Goal: Task Accomplishment & Management: Manage account settings

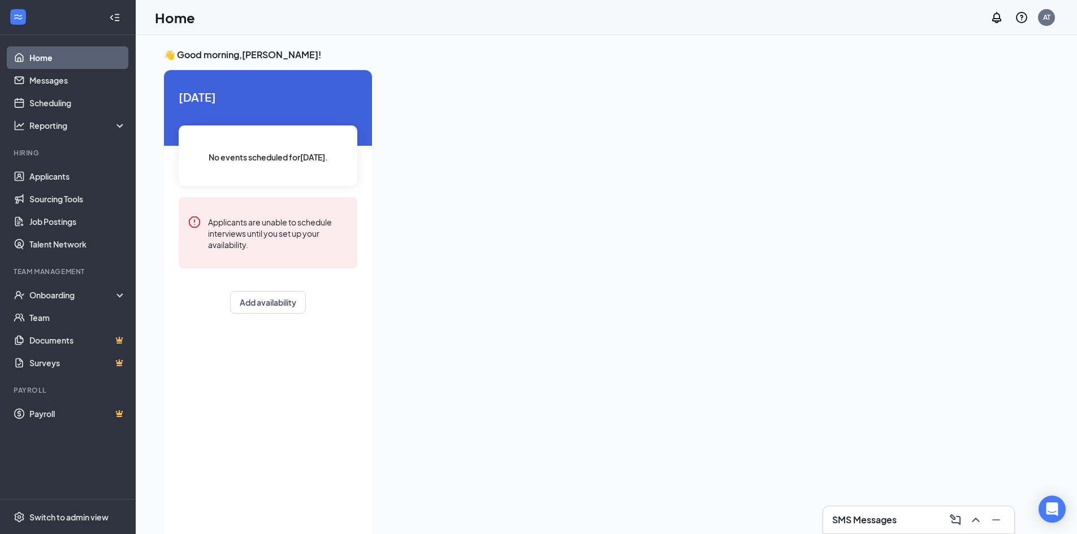
click at [910, 520] on div "SMS Messages" at bounding box center [918, 520] width 173 height 18
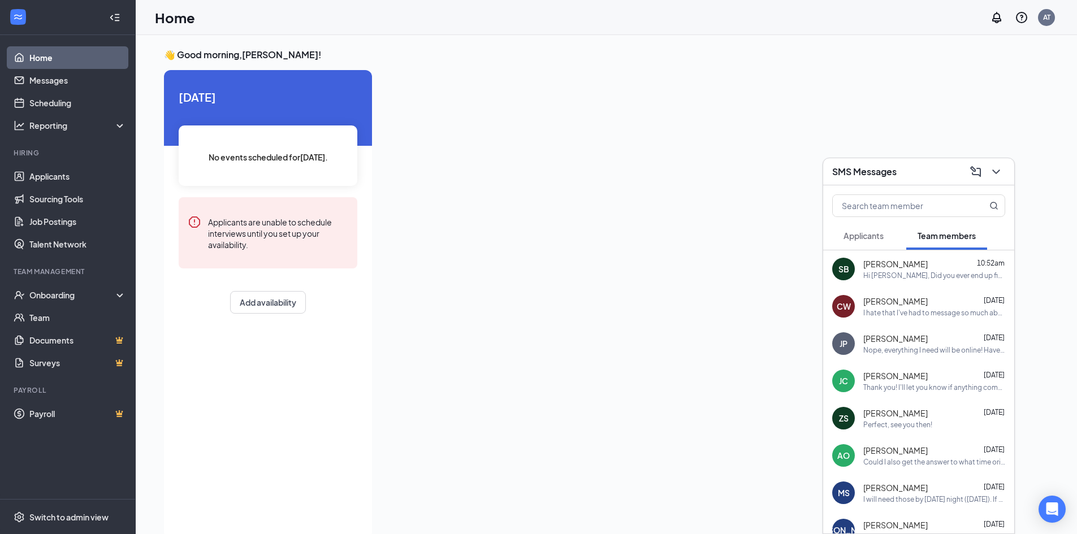
click at [880, 350] on div "Nope, everything I need will be online! Have and amazing day at work!" at bounding box center [934, 350] width 142 height 10
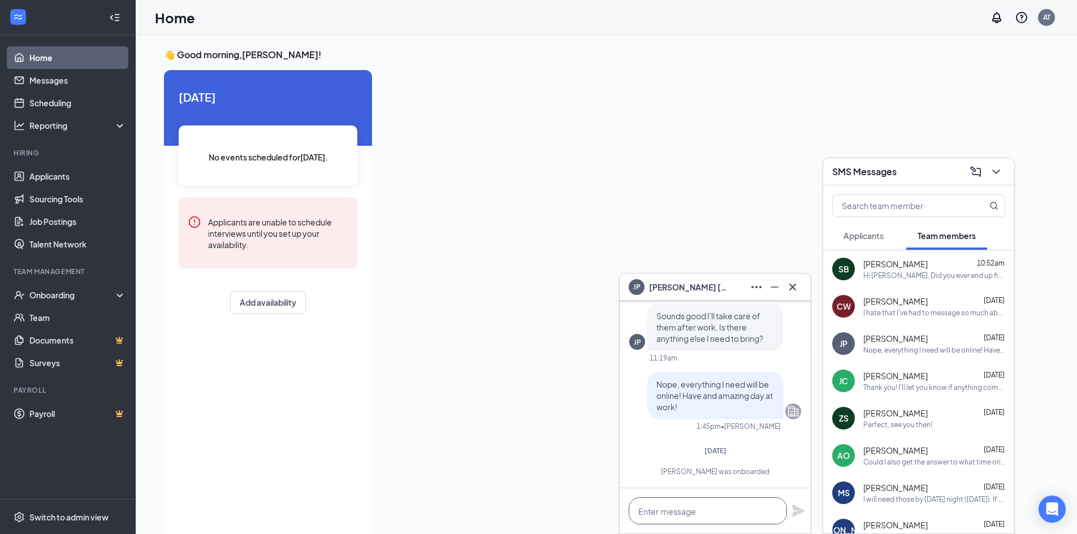
click at [694, 511] on textarea at bounding box center [707, 510] width 158 height 27
type textarea "j"
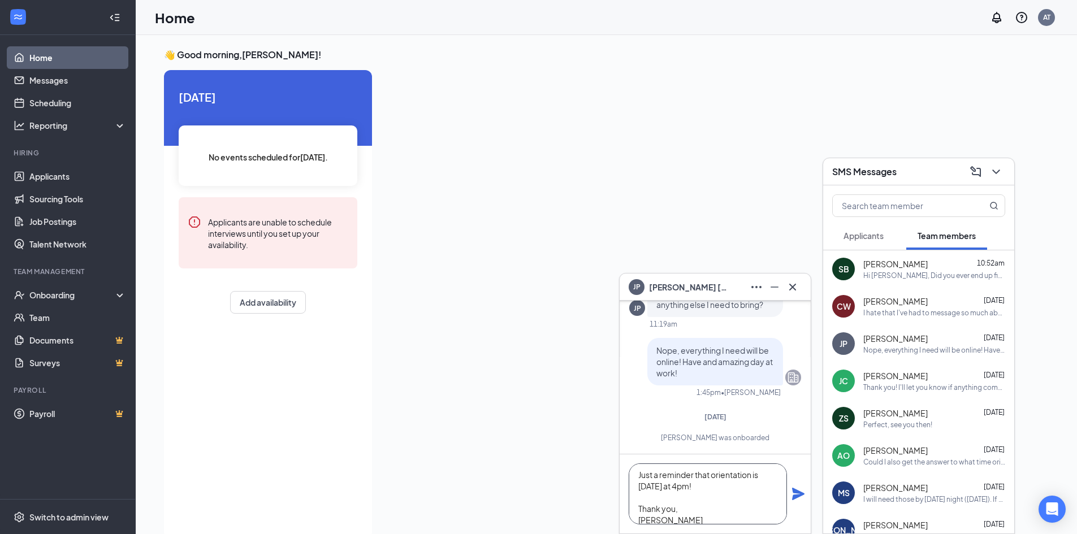
scroll to position [0, 0]
click at [636, 478] on textarea "Just a reminder that orientation is [DATE] at 4pm! Thank you, [PERSON_NAME]" at bounding box center [707, 493] width 158 height 61
click at [656, 476] on textarea "Just a reminder that orientation is [DATE] at 4pm! Thank you, [PERSON_NAME]" at bounding box center [707, 493] width 158 height 61
type textarea "Hi [PERSON_NAME]! Just a reminder that orientation is [DATE] at 4pm! Thank you,…"
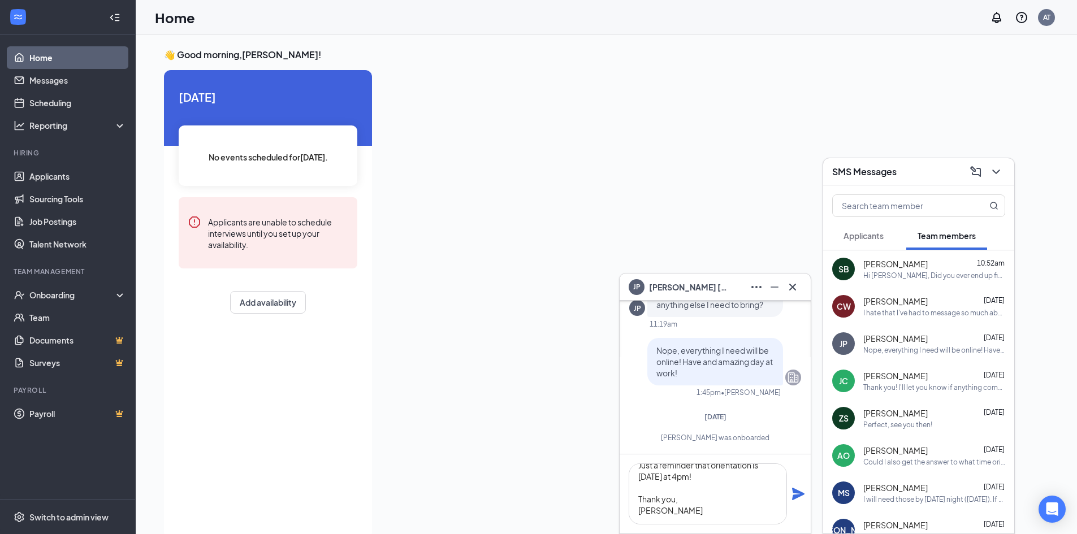
click at [791, 488] on icon "Plane" at bounding box center [798, 494] width 14 height 14
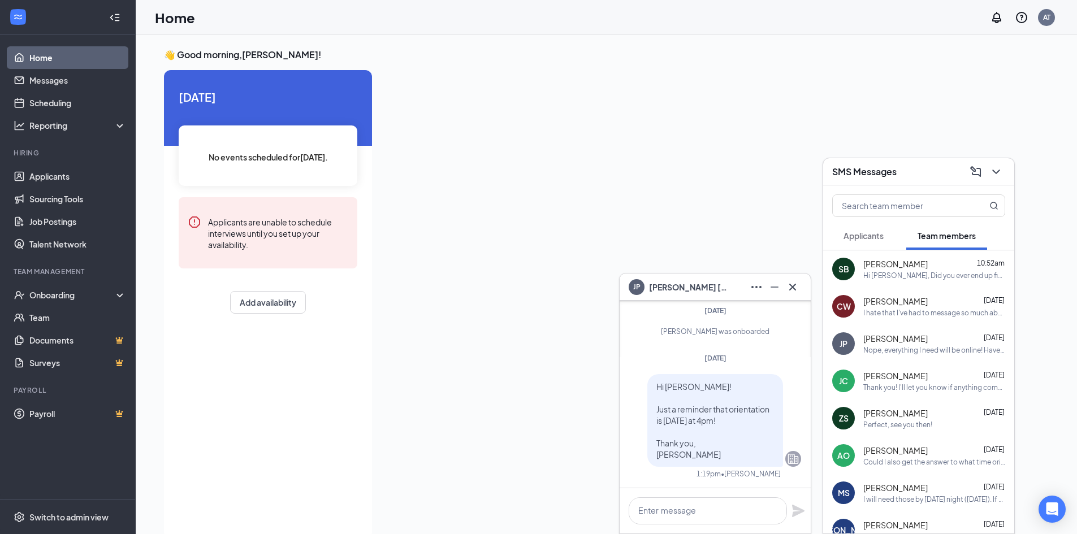
scroll to position [0, 0]
click at [794, 289] on icon "Cross" at bounding box center [793, 287] width 14 height 14
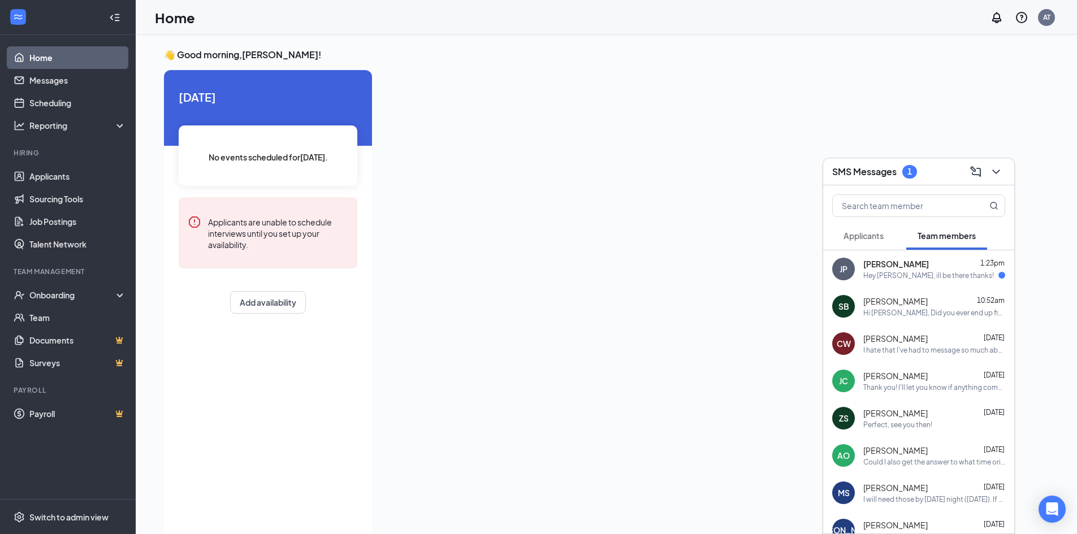
click at [896, 261] on span "[PERSON_NAME]" at bounding box center [896, 263] width 66 height 11
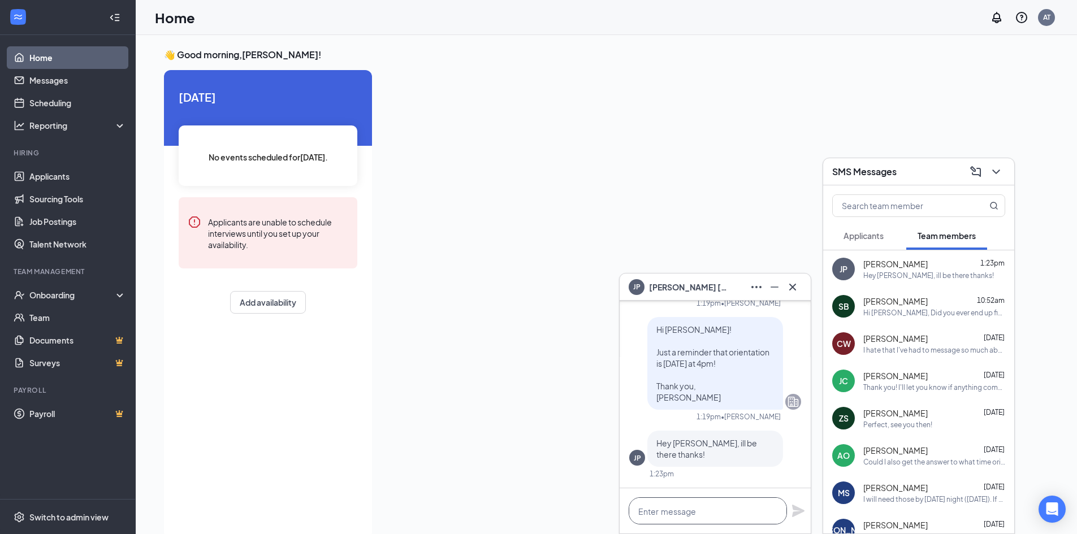
click at [696, 508] on textarea at bounding box center [707, 510] width 158 height 27
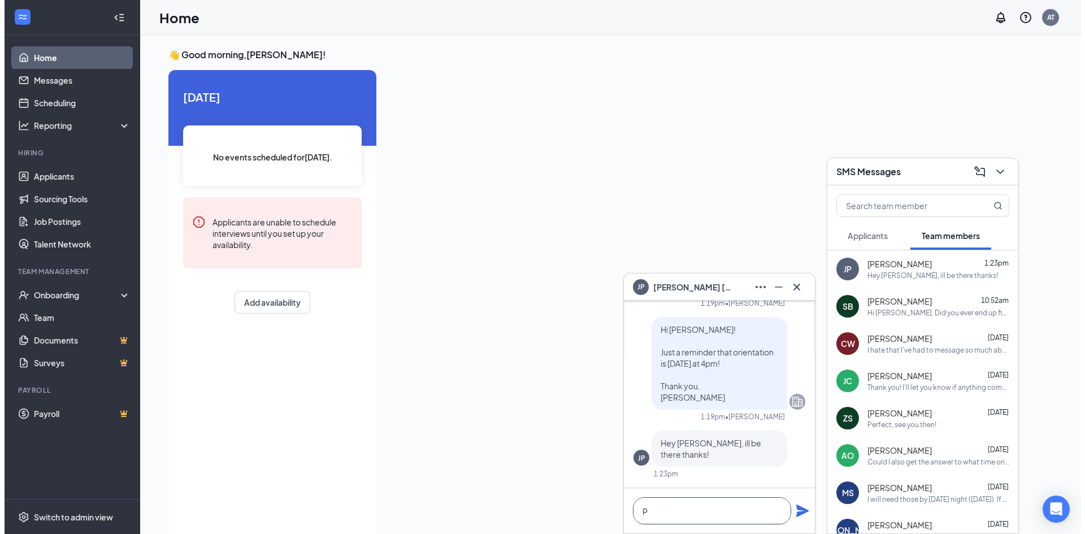
scroll to position [1, 0]
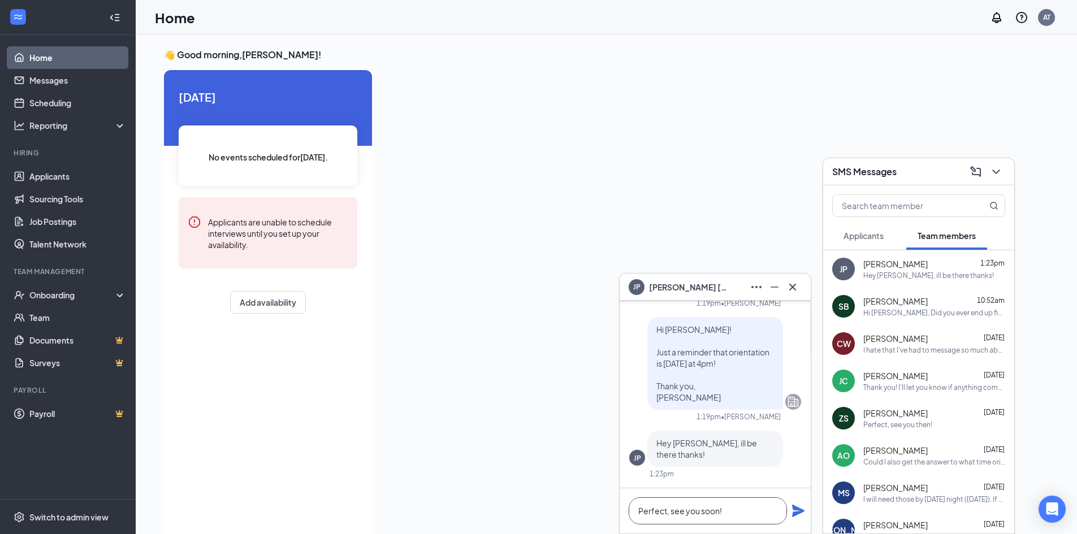
type textarea "Perfect, see you soon!"
click at [796, 517] on icon "Plane" at bounding box center [798, 511] width 14 height 14
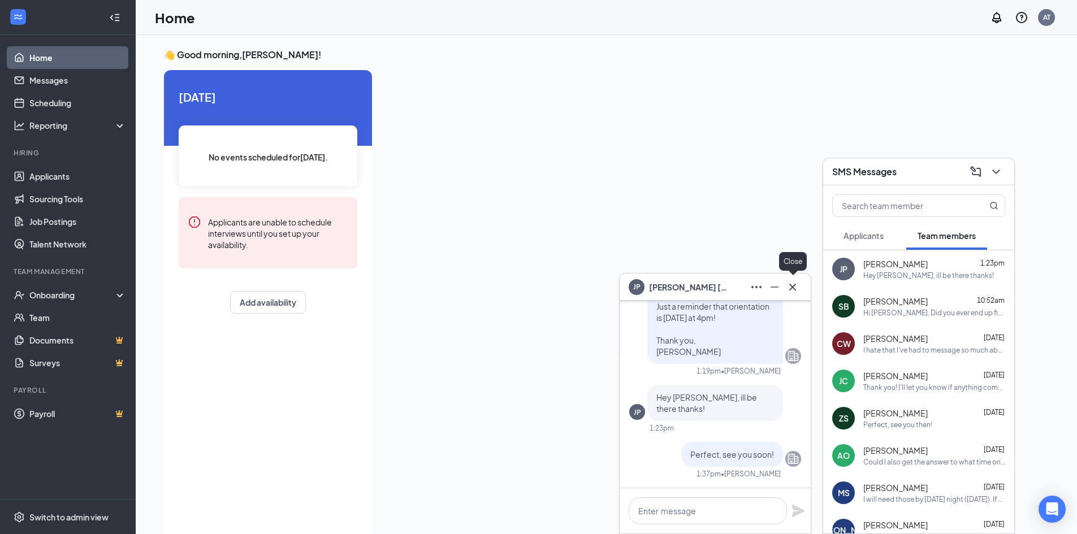
click at [795, 289] on icon "Cross" at bounding box center [792, 286] width 7 height 7
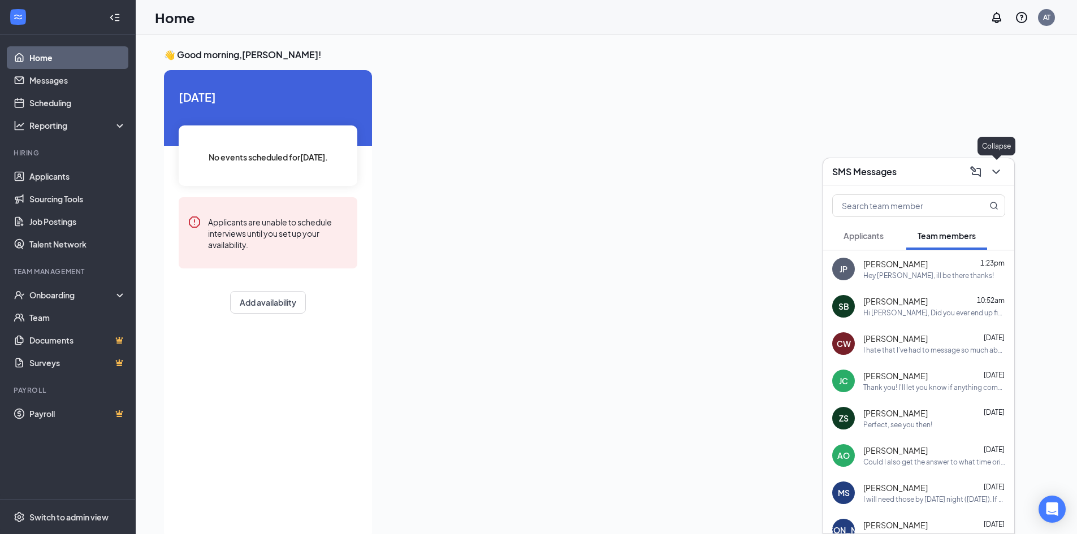
click at [997, 165] on icon "ChevronDown" at bounding box center [996, 172] width 14 height 14
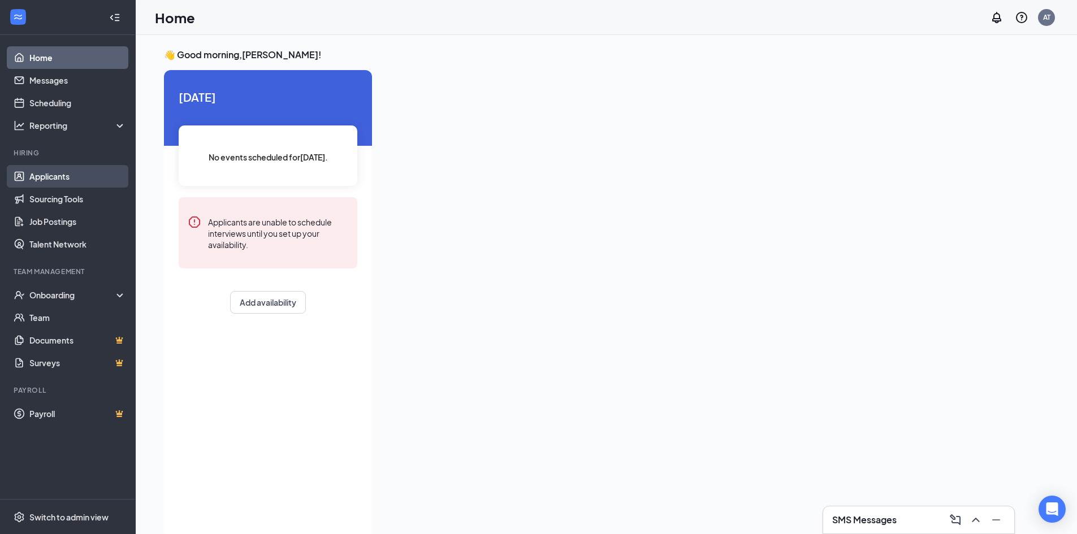
click at [36, 178] on link "Applicants" at bounding box center [77, 176] width 97 height 23
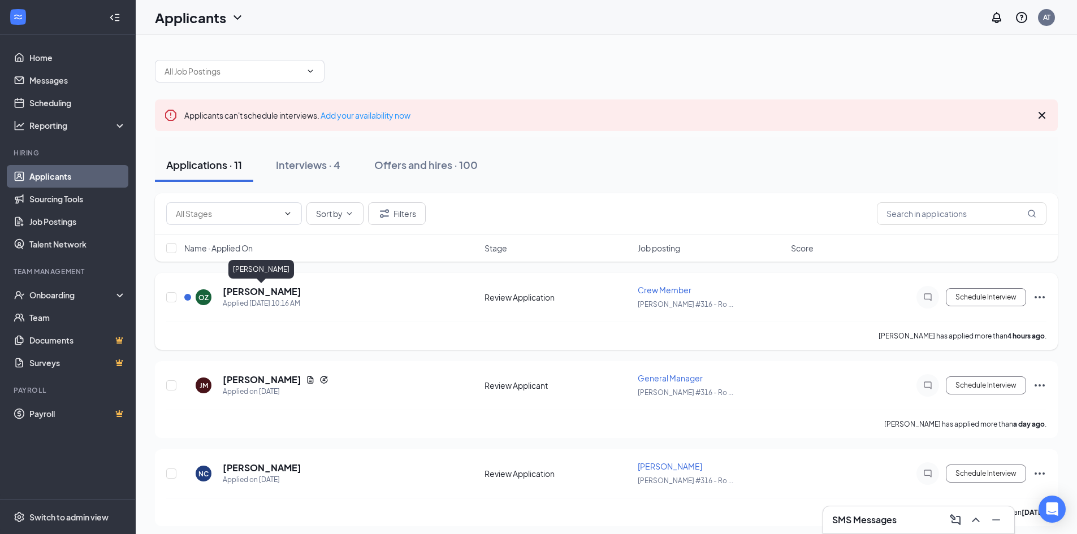
click at [269, 290] on h5 "[PERSON_NAME]" at bounding box center [262, 291] width 79 height 12
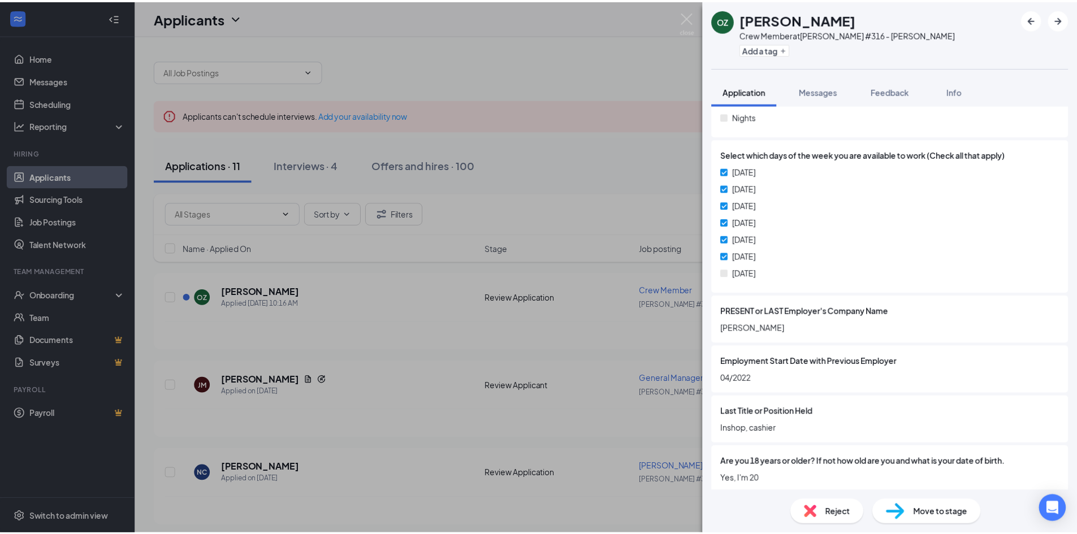
scroll to position [478, 0]
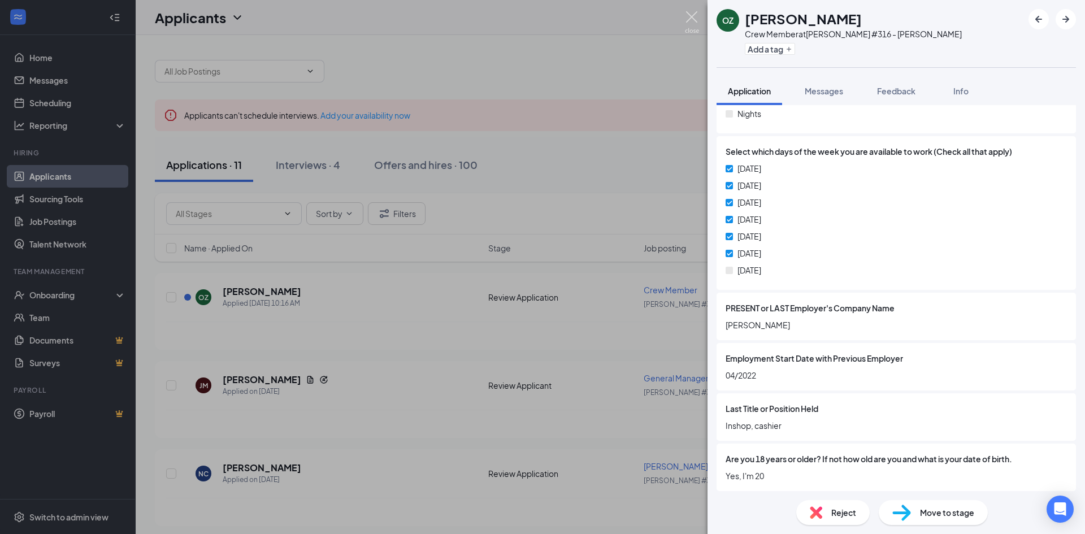
click at [699, 14] on img at bounding box center [692, 22] width 14 height 22
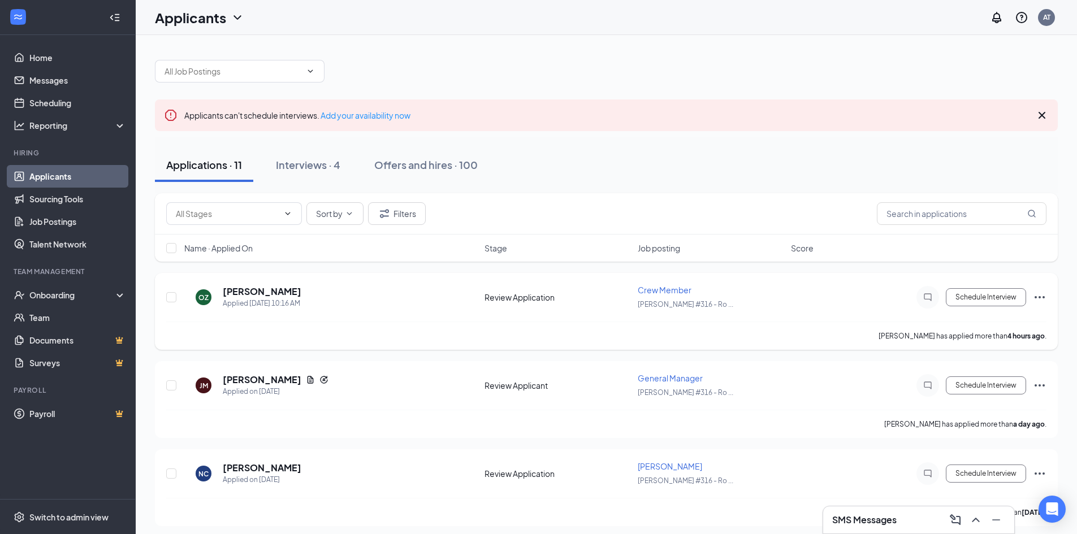
click at [1037, 303] on icon "Ellipses" at bounding box center [1040, 297] width 14 height 14
click at [973, 466] on li "Reject" at bounding box center [988, 460] width 115 height 25
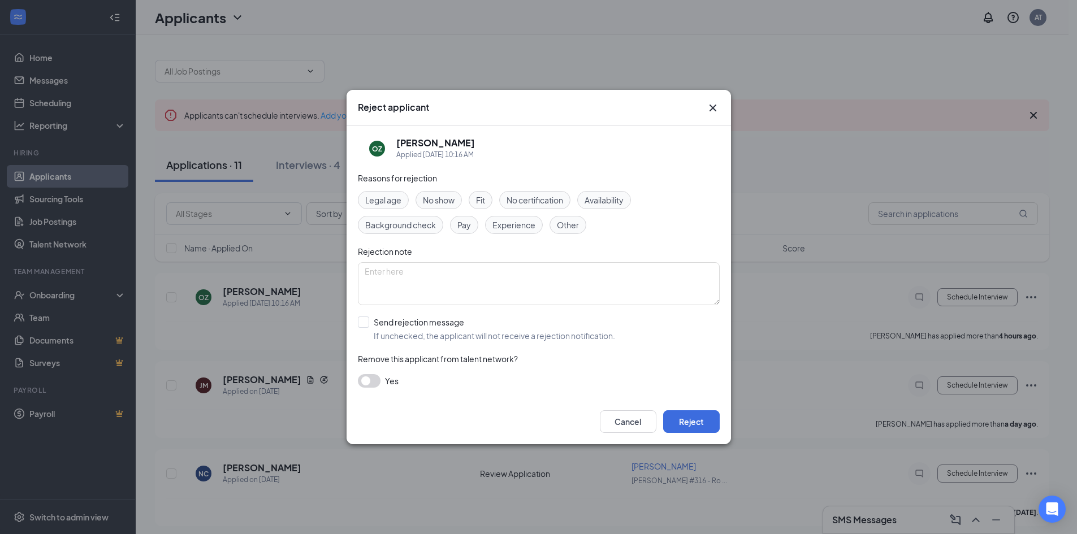
drag, startPoint x: 565, startPoint y: 213, endPoint x: 558, endPoint y: 229, distance: 17.7
click at [564, 213] on div "Legal age No show Fit No certification Availability Background check Pay Experi…" at bounding box center [539, 212] width 362 height 43
click at [558, 229] on span "Other" at bounding box center [568, 225] width 22 height 12
click at [363, 320] on input "Send rejection message If unchecked, the applicant will not receive a rejection…" at bounding box center [486, 328] width 257 height 25
checkbox input "true"
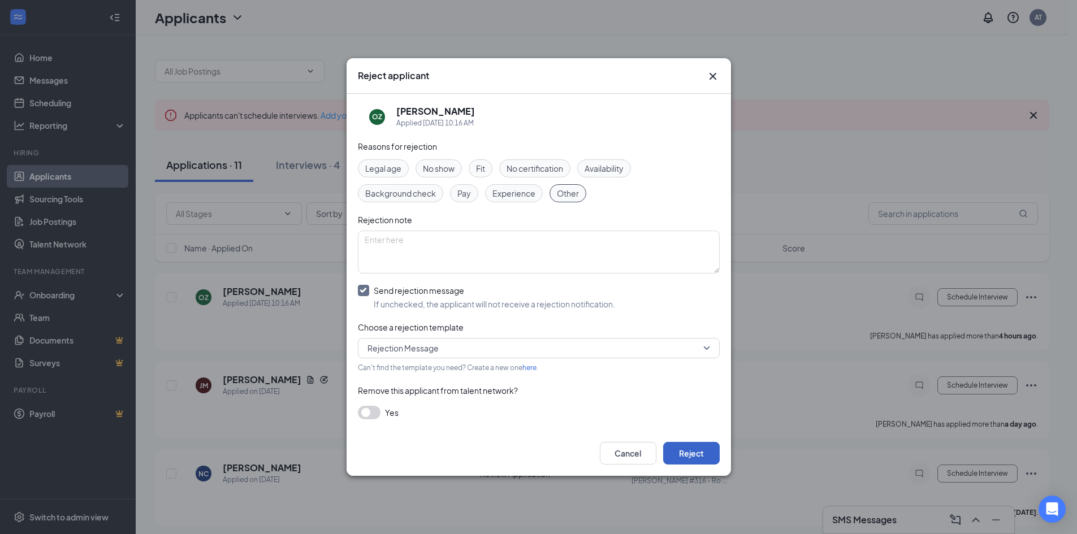
click at [708, 454] on button "Reject" at bounding box center [691, 453] width 57 height 23
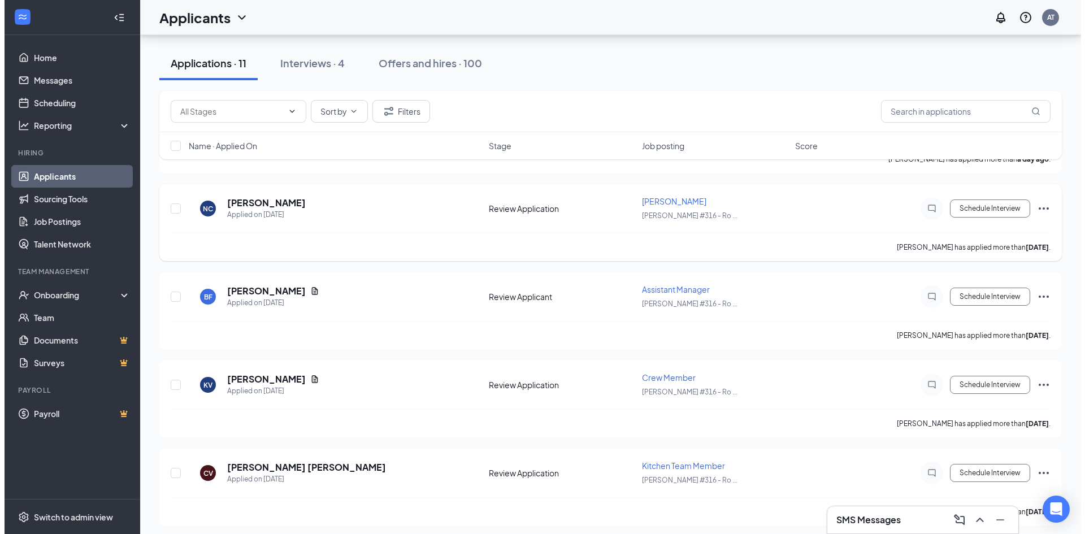
scroll to position [283, 0]
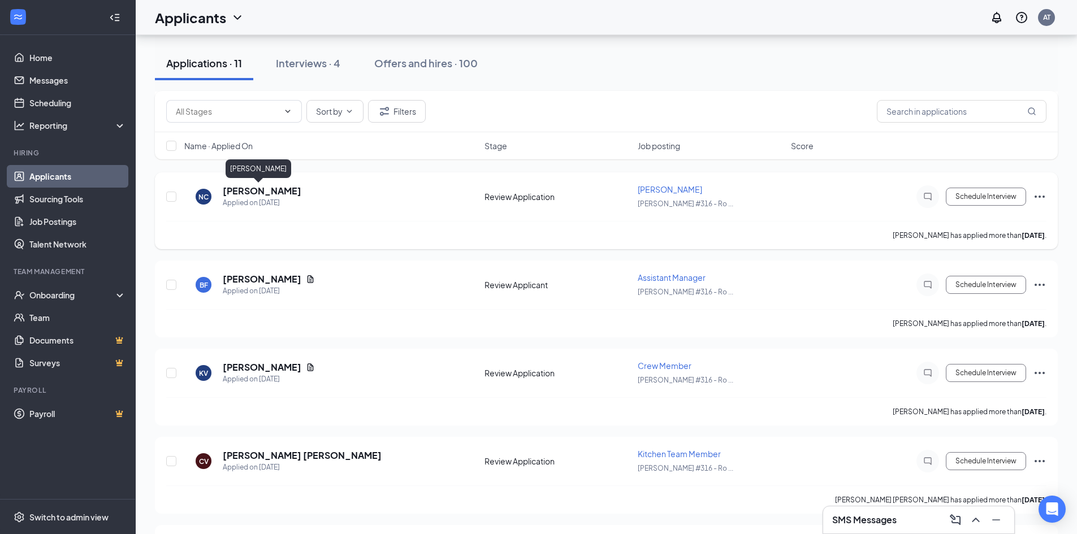
click at [270, 192] on h5 "[PERSON_NAME]" at bounding box center [262, 191] width 79 height 12
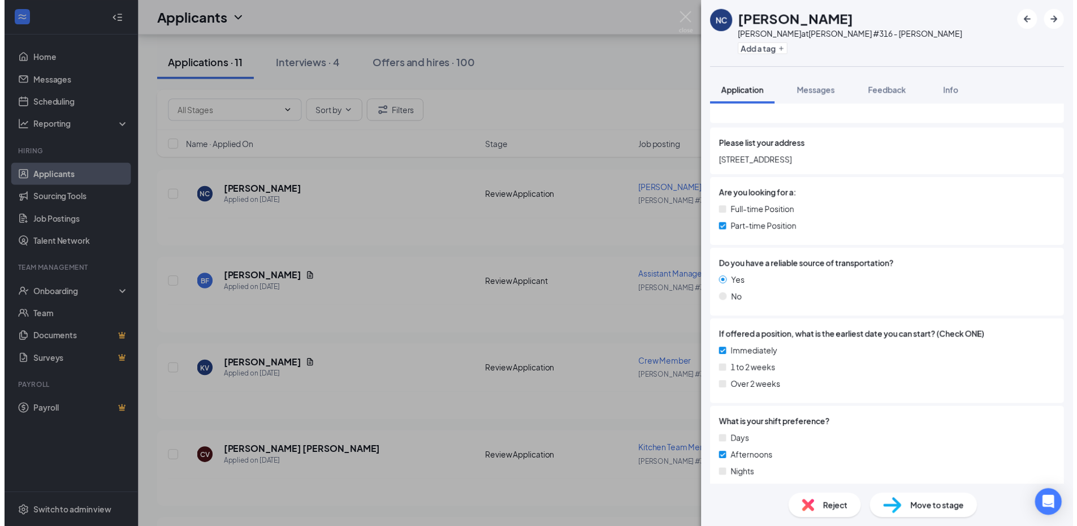
scroll to position [170, 0]
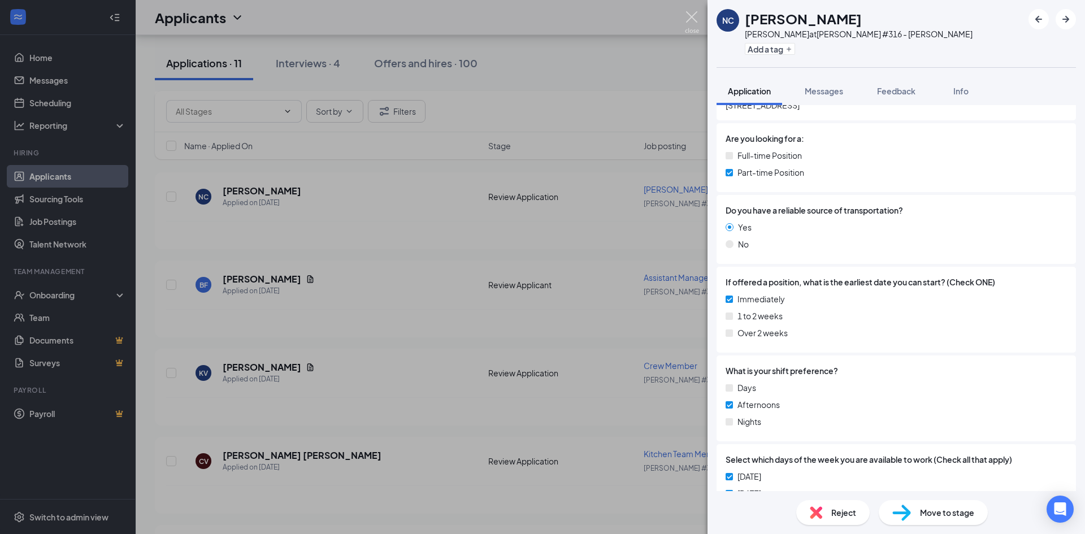
click at [692, 18] on img at bounding box center [692, 22] width 14 height 22
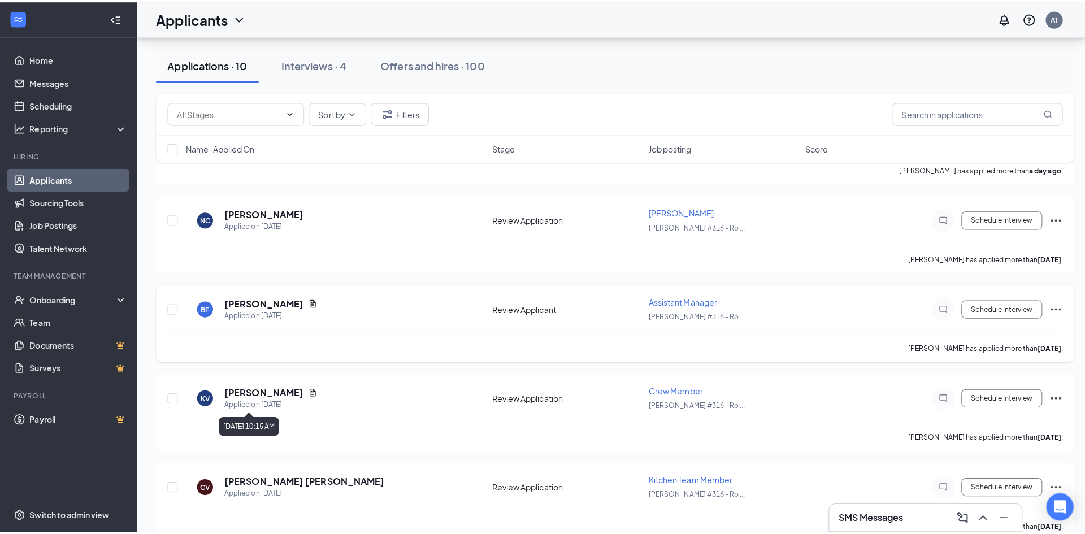
scroll to position [164, 0]
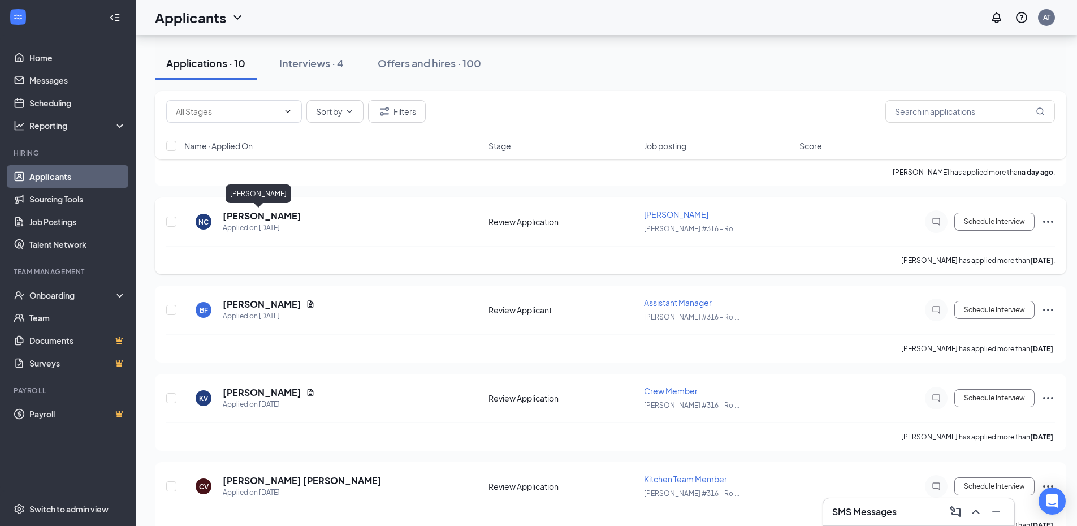
click at [251, 219] on h5 "[PERSON_NAME]" at bounding box center [262, 216] width 79 height 12
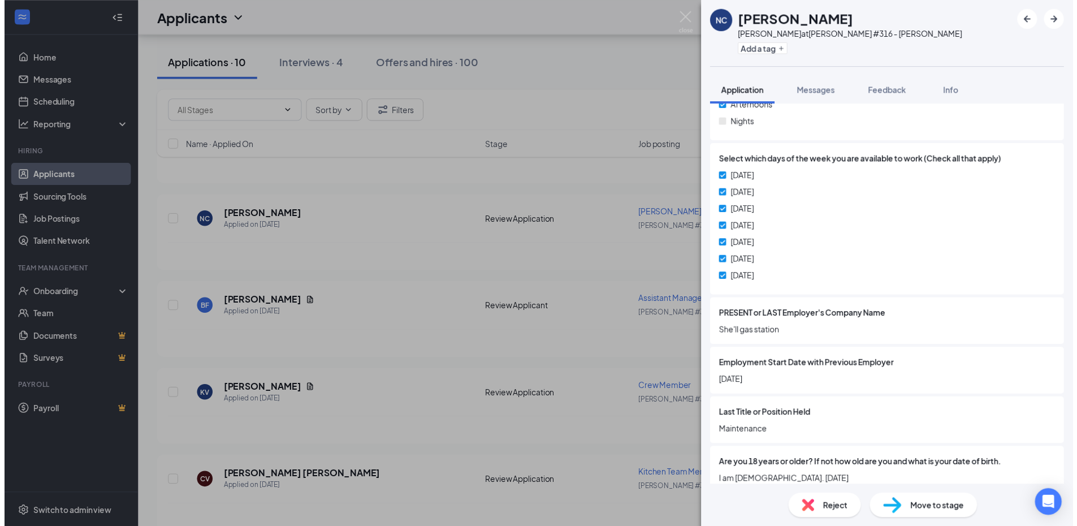
scroll to position [478, 0]
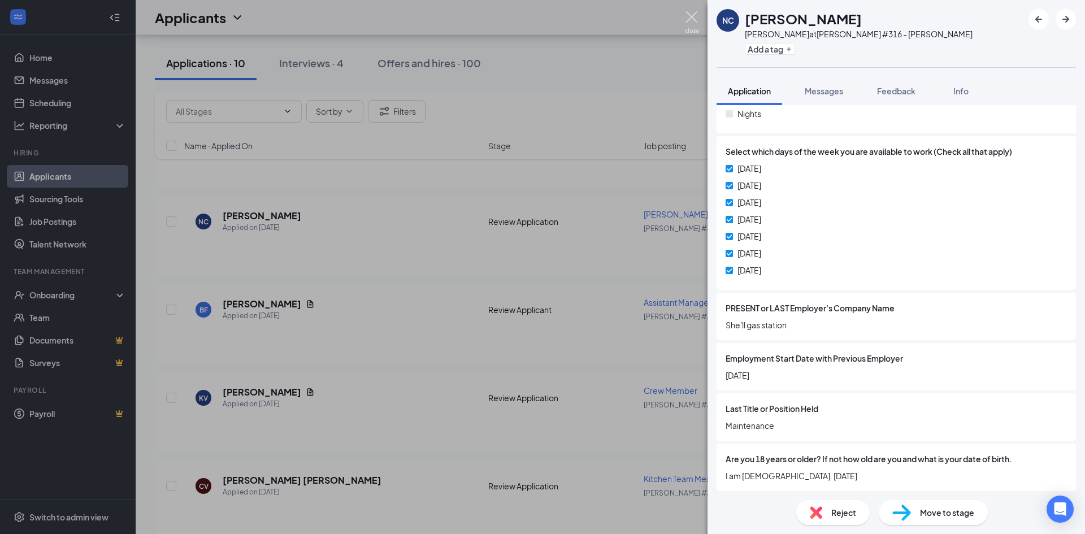
click at [690, 15] on img at bounding box center [692, 22] width 14 height 22
